Goal: Task Accomplishment & Management: Manage account settings

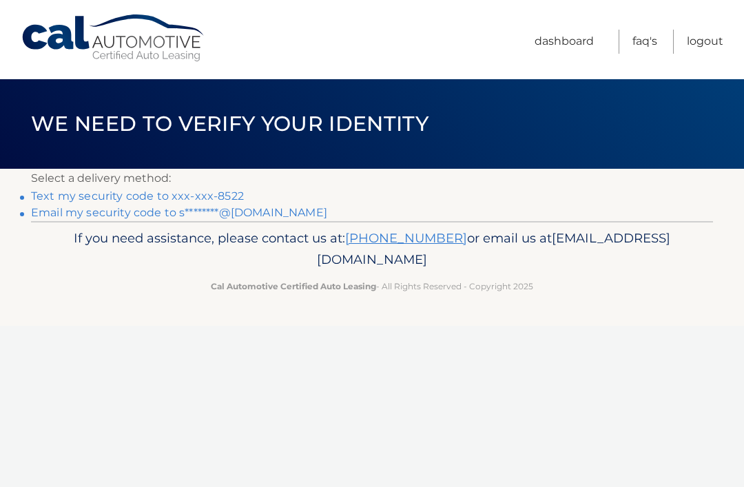
click at [203, 197] on link "Text my security code to xxx-xxx-8522" at bounding box center [137, 195] width 213 height 13
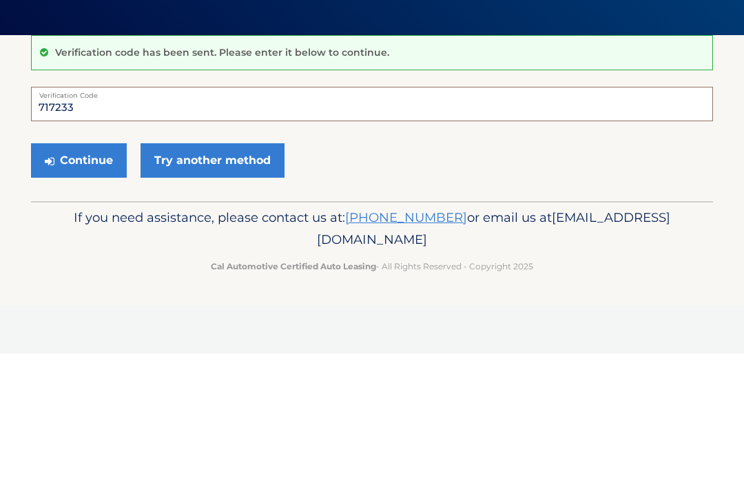
type input "717233"
click at [106, 277] on button "Continue" at bounding box center [79, 294] width 96 height 34
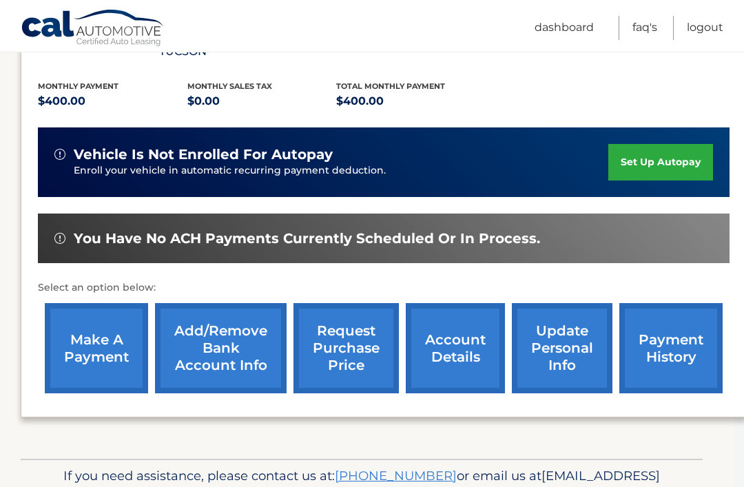
scroll to position [300, 10]
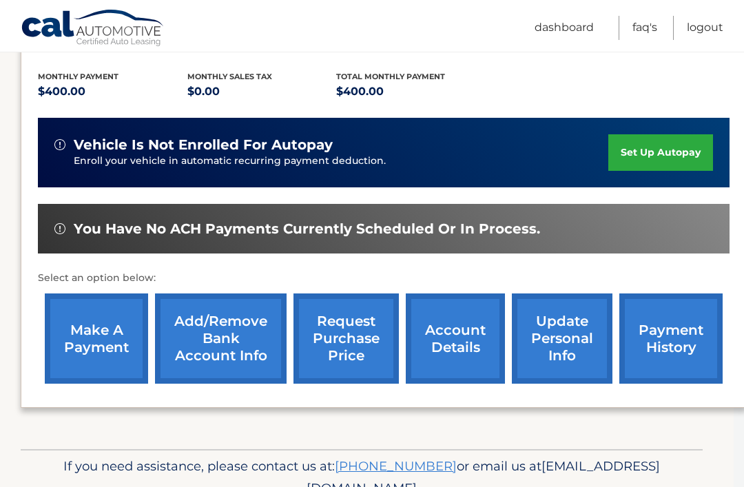
click at [100, 313] on link "make a payment" at bounding box center [96, 338] width 103 height 90
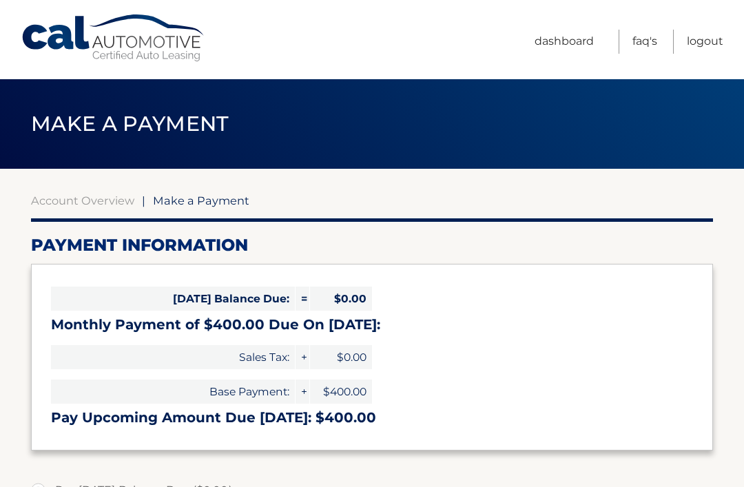
select select "OGRhNGIzYjAtODEyOC00MzUyLWE4YzktMzJjZTQxYTYzZjE1"
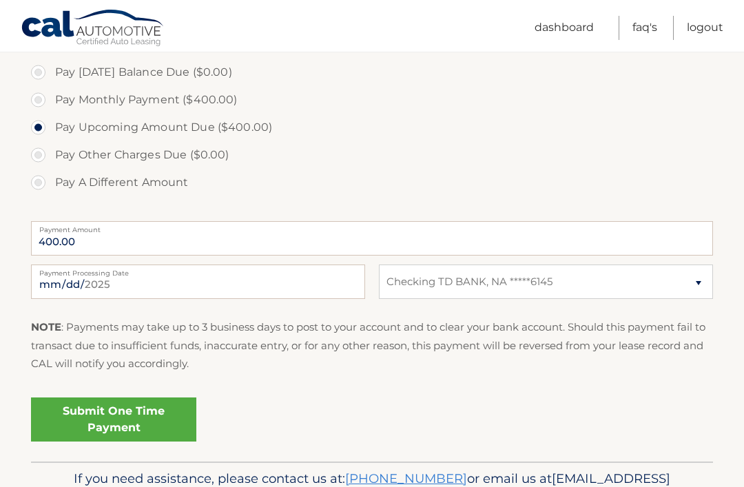
scroll to position [450, 0]
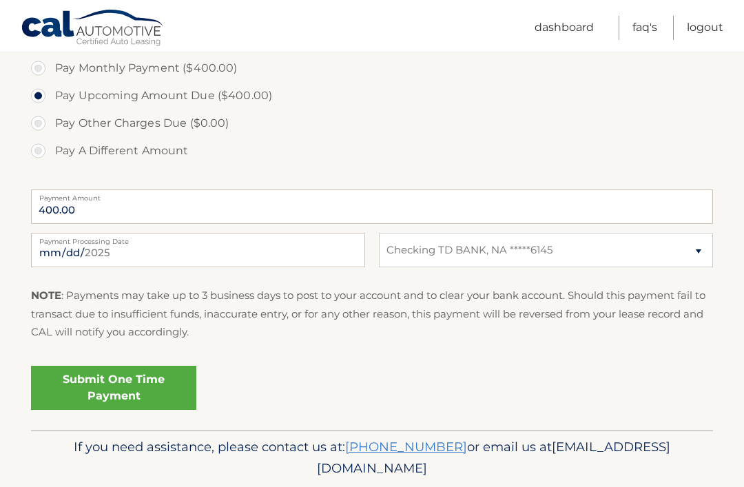
click at [134, 385] on link "Submit One Time Payment" at bounding box center [113, 388] width 165 height 44
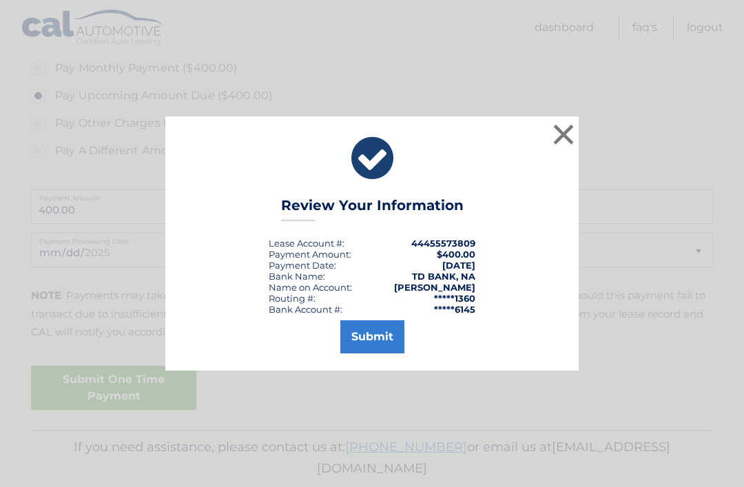
click at [386, 353] on button "Submit" at bounding box center [372, 336] width 64 height 33
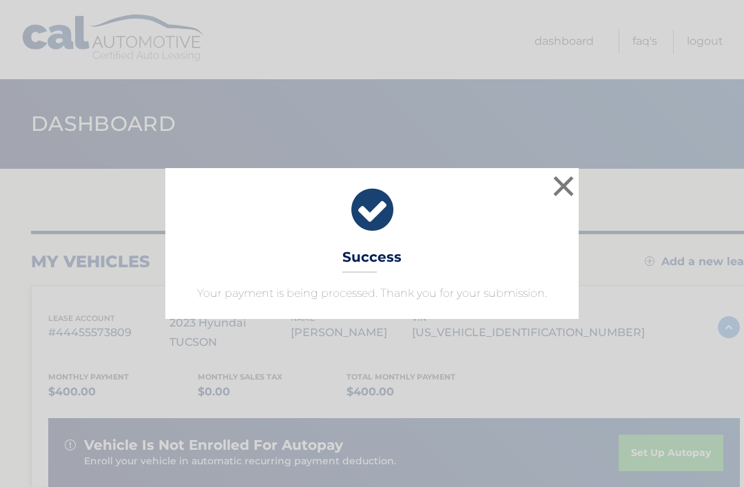
click at [566, 188] on button "×" at bounding box center [564, 186] width 28 height 28
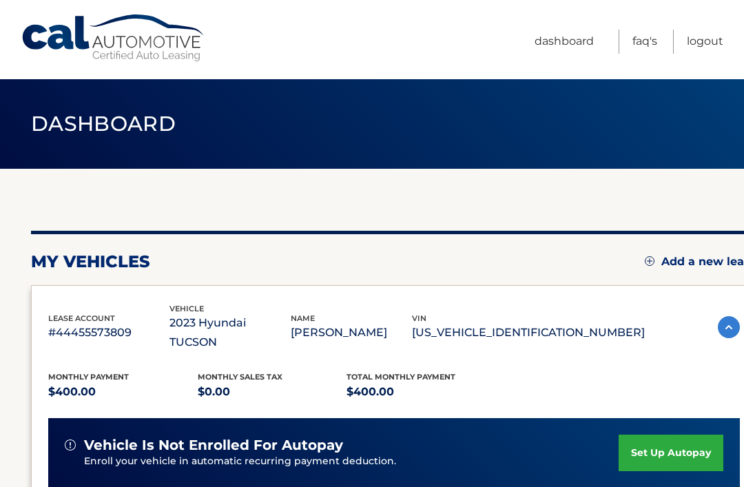
click at [712, 47] on link "Logout" at bounding box center [705, 42] width 37 height 24
